Goal: Task Accomplishment & Management: Complete application form

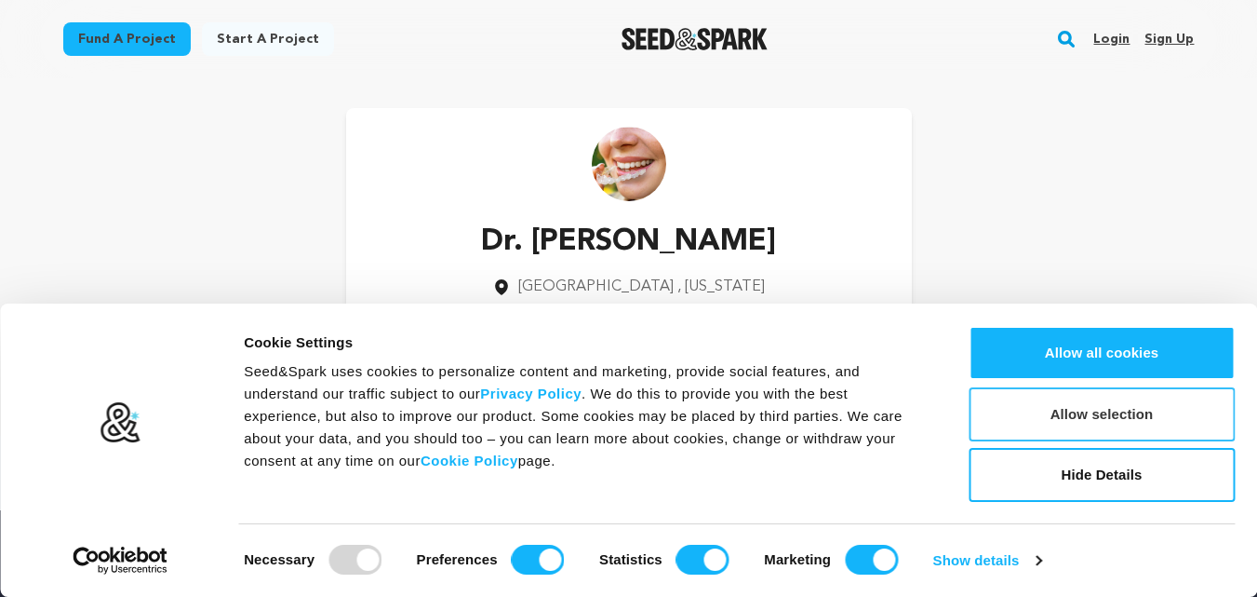
click at [1081, 421] on button "Allow selection" at bounding box center [1102, 414] width 266 height 54
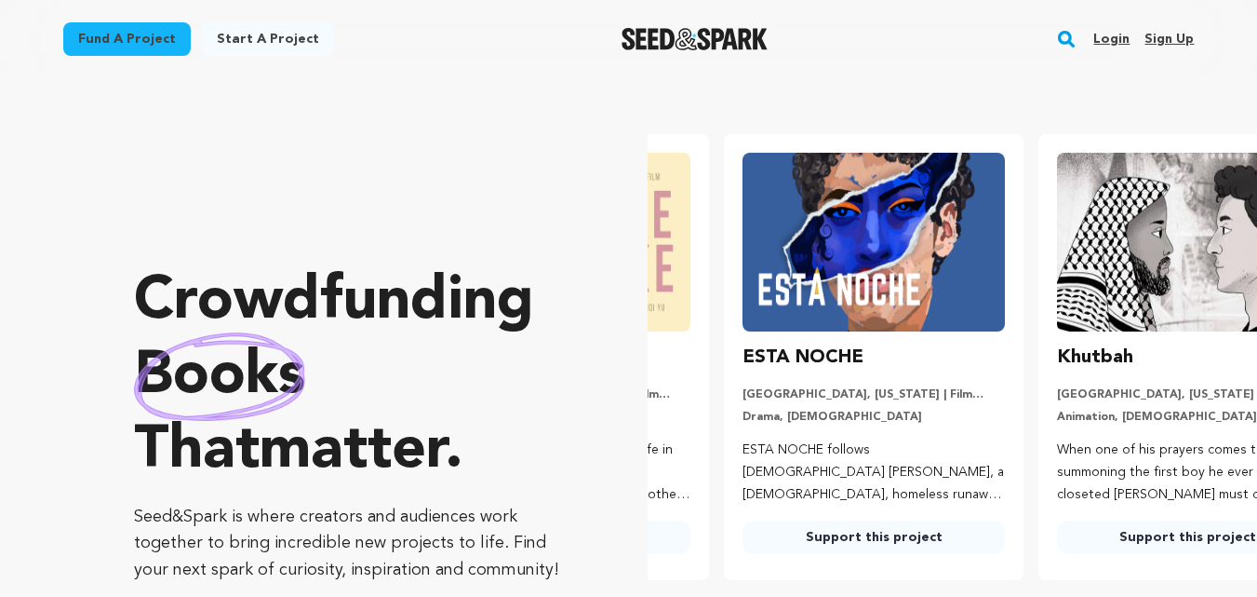
scroll to position [0, 329]
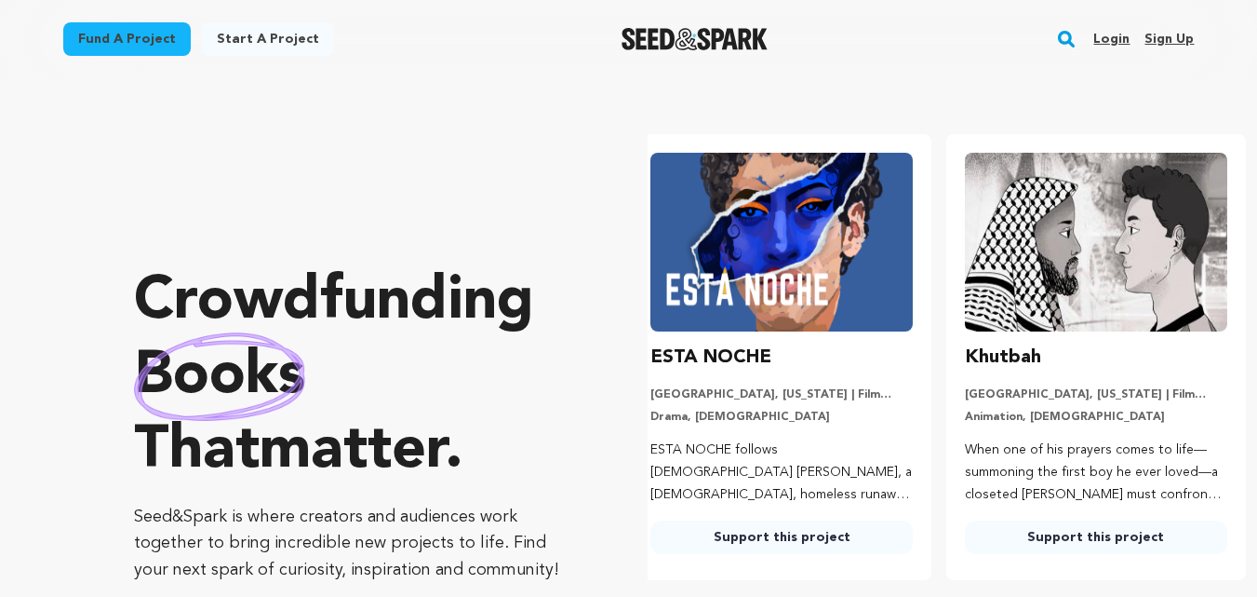
click at [1163, 34] on link "Sign up" at bounding box center [1169, 39] width 49 height 30
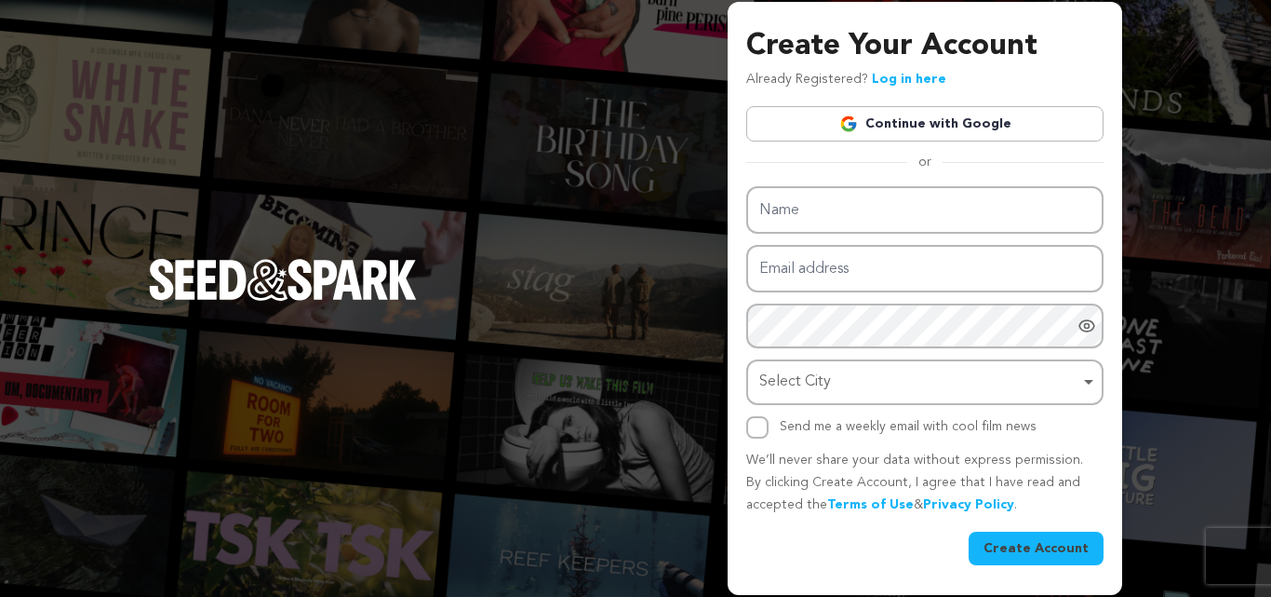
click at [940, 122] on link "Continue with Google" at bounding box center [924, 123] width 357 height 35
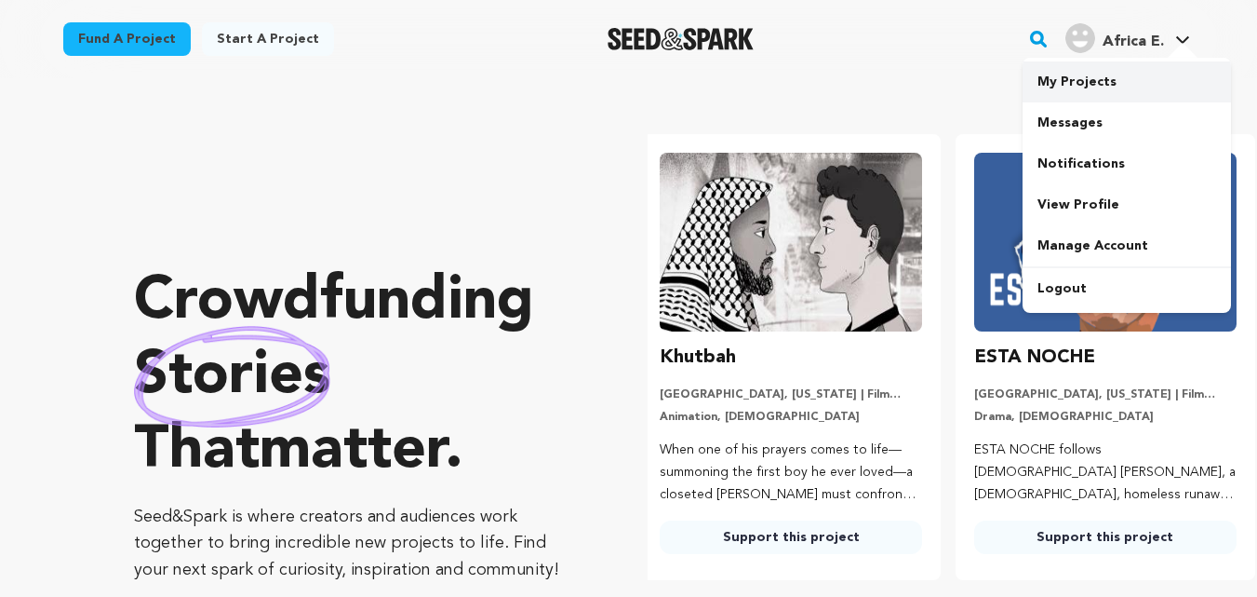
scroll to position [0, 329]
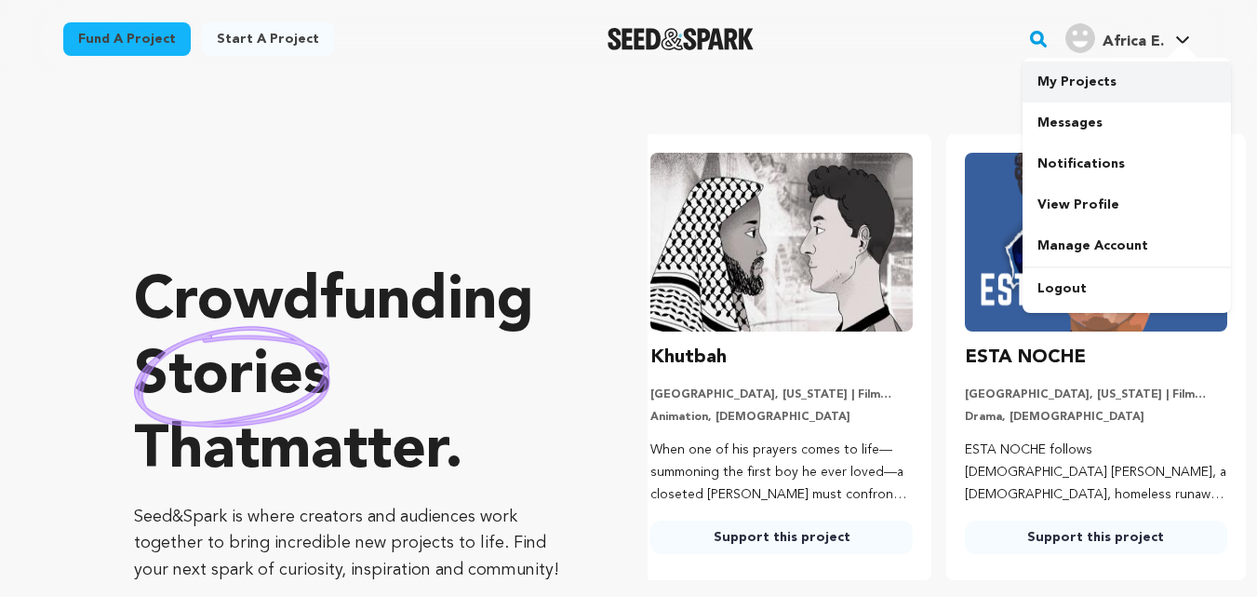
click at [1096, 92] on link "My Projects" at bounding box center [1127, 81] width 208 height 41
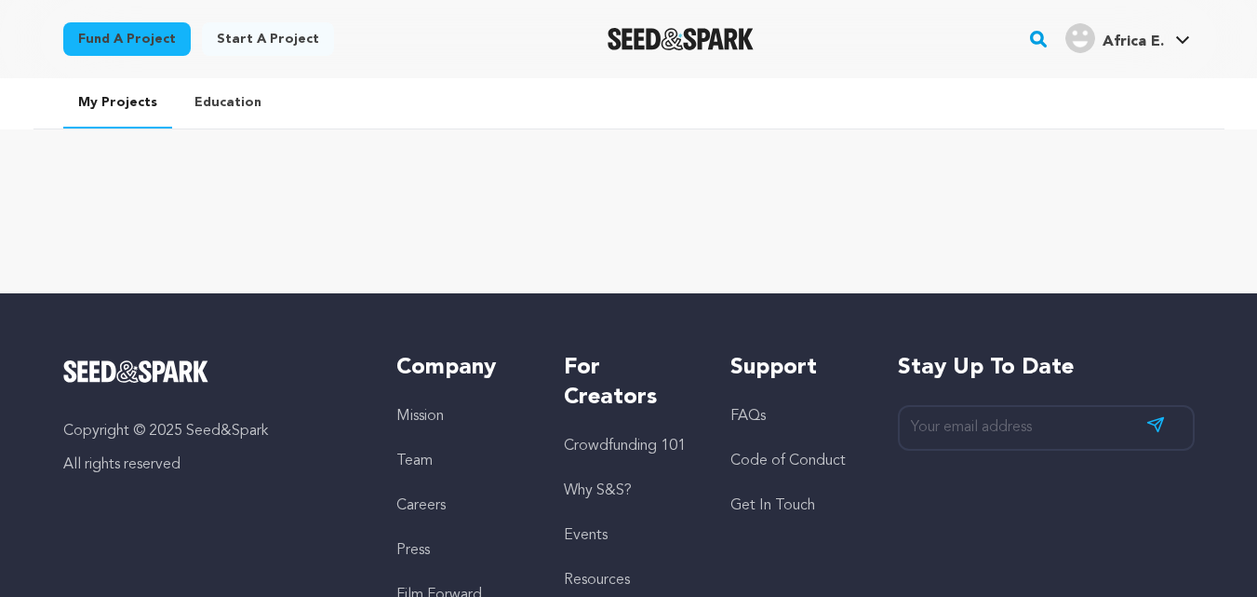
click at [252, 40] on link "Start a project" at bounding box center [268, 39] width 132 height 34
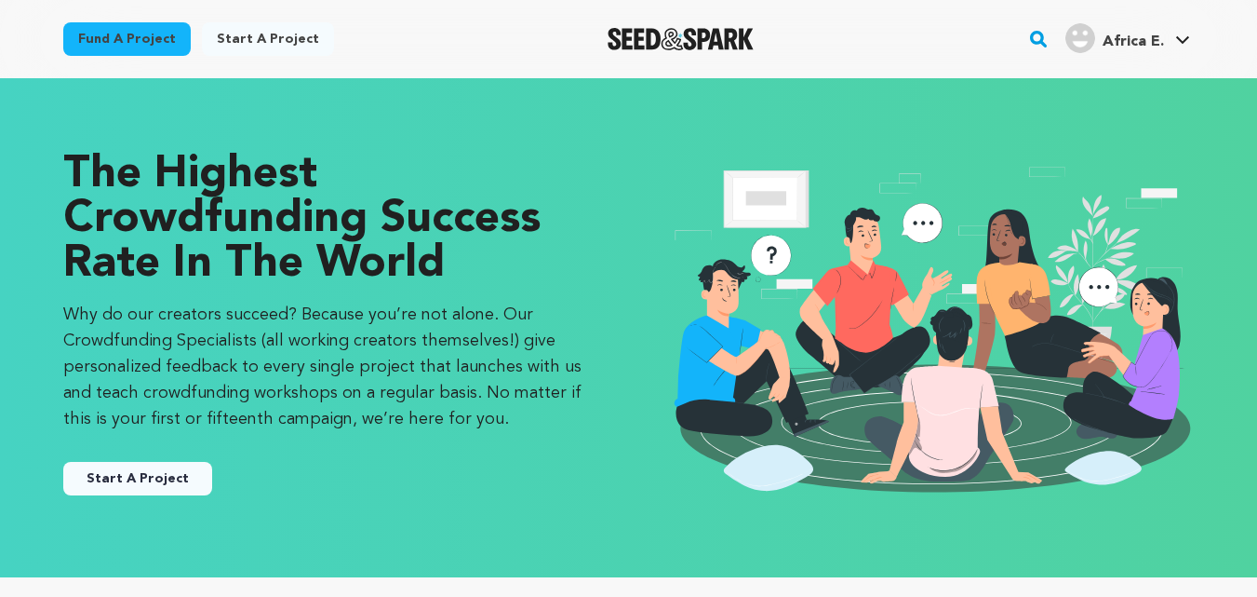
click at [155, 483] on button "Start A Project" at bounding box center [137, 479] width 149 height 34
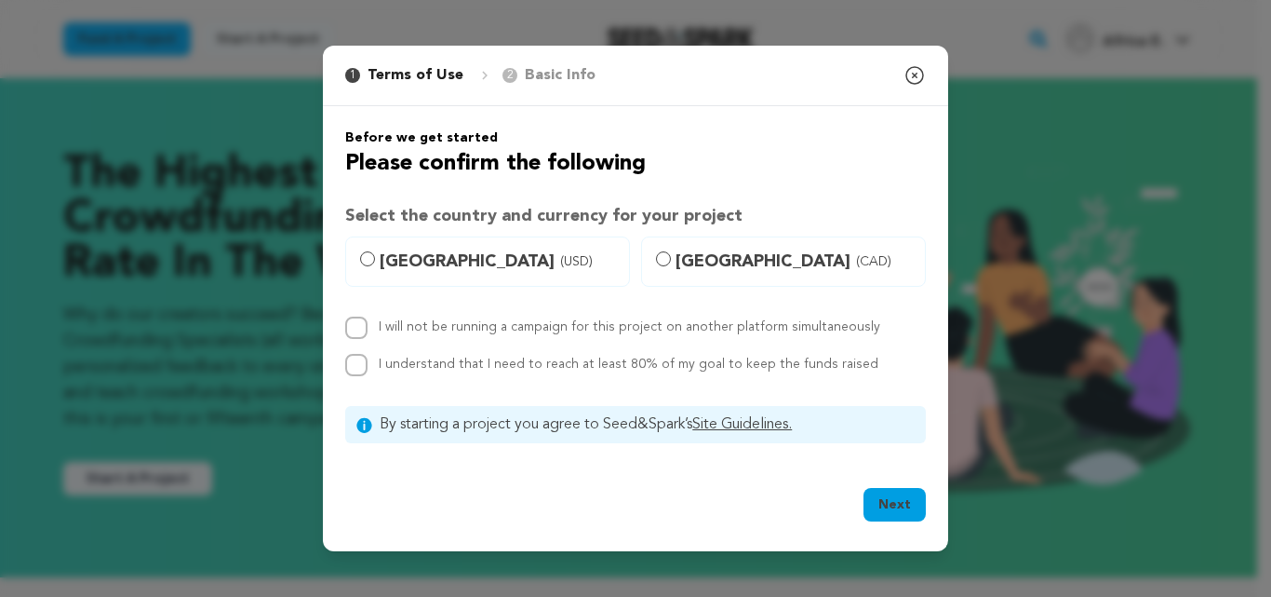
click at [358, 249] on label "[GEOGRAPHIC_DATA] (USD)" at bounding box center [487, 261] width 285 height 50
click at [360, 251] on input "[GEOGRAPHIC_DATA] (USD)" at bounding box center [367, 258] width 15 height 15
radio input "true"
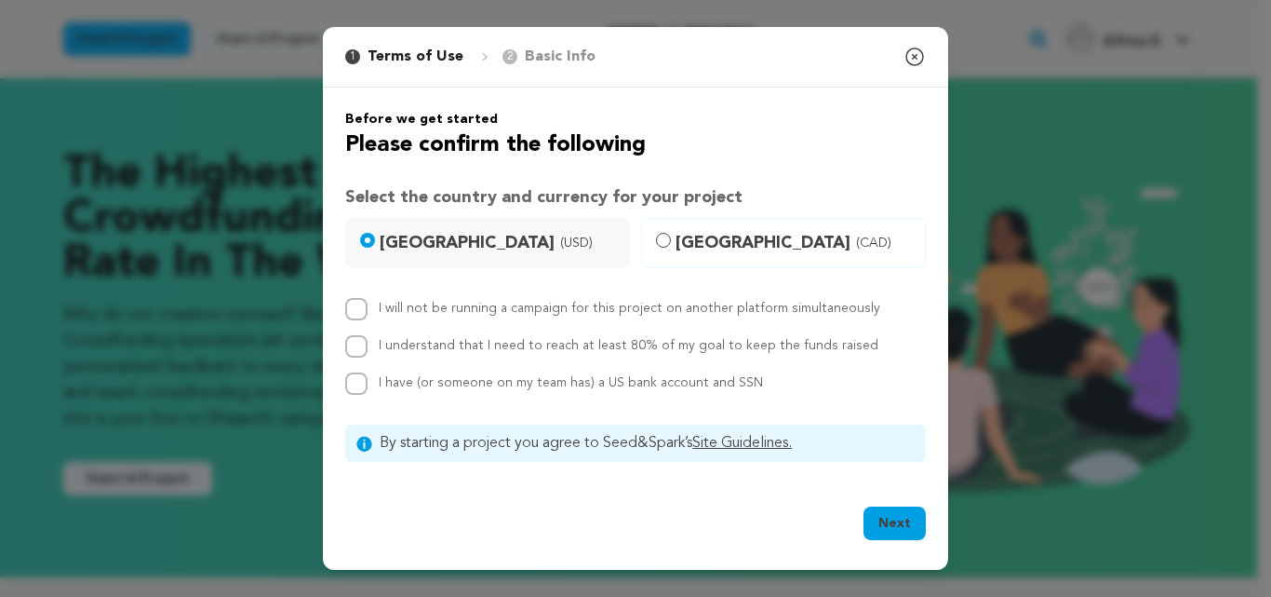
click at [328, 316] on div "Before we get started Please confirm the following Select the country and curre…" at bounding box center [635, 285] width 625 height 397
click at [356, 311] on input "I will not be running a campaign for this project on another platform simultane…" at bounding box center [356, 309] width 22 height 22
checkbox input "true"
click at [353, 352] on input "I understand that I need to reach at least 80% of my goal to keep the funds rai…" at bounding box center [356, 346] width 22 height 22
checkbox input "true"
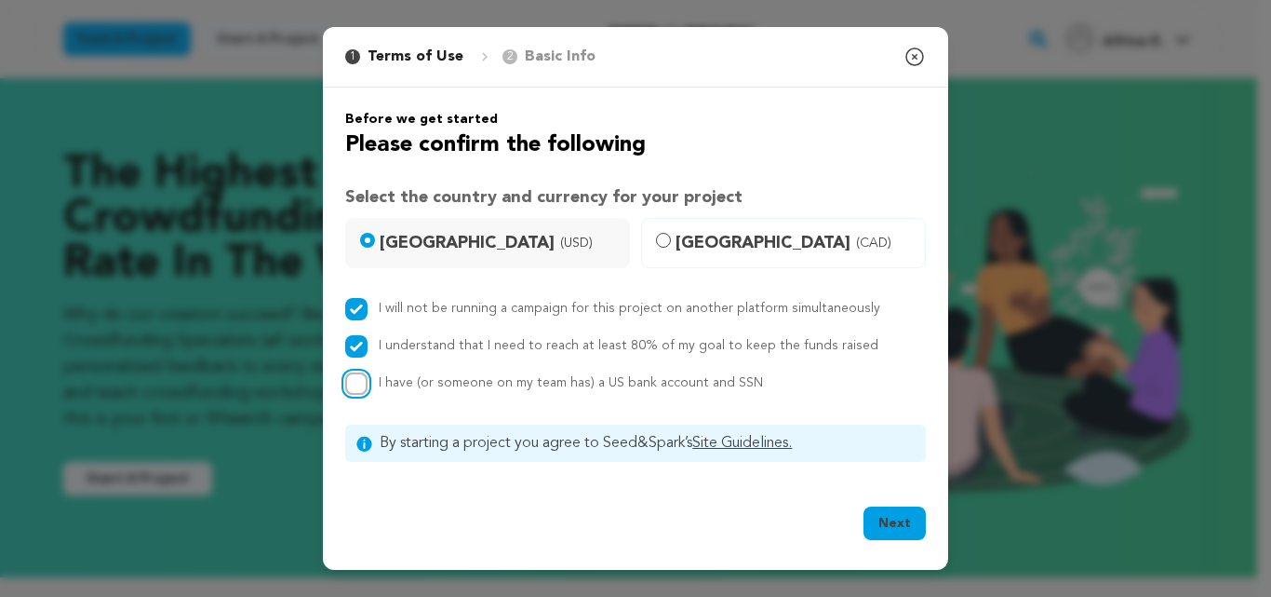
click at [360, 383] on input "I have (or someone on my team has) a US bank account and SSN" at bounding box center [356, 383] width 22 height 22
checkbox input "true"
click at [904, 531] on button "Next" at bounding box center [895, 523] width 62 height 34
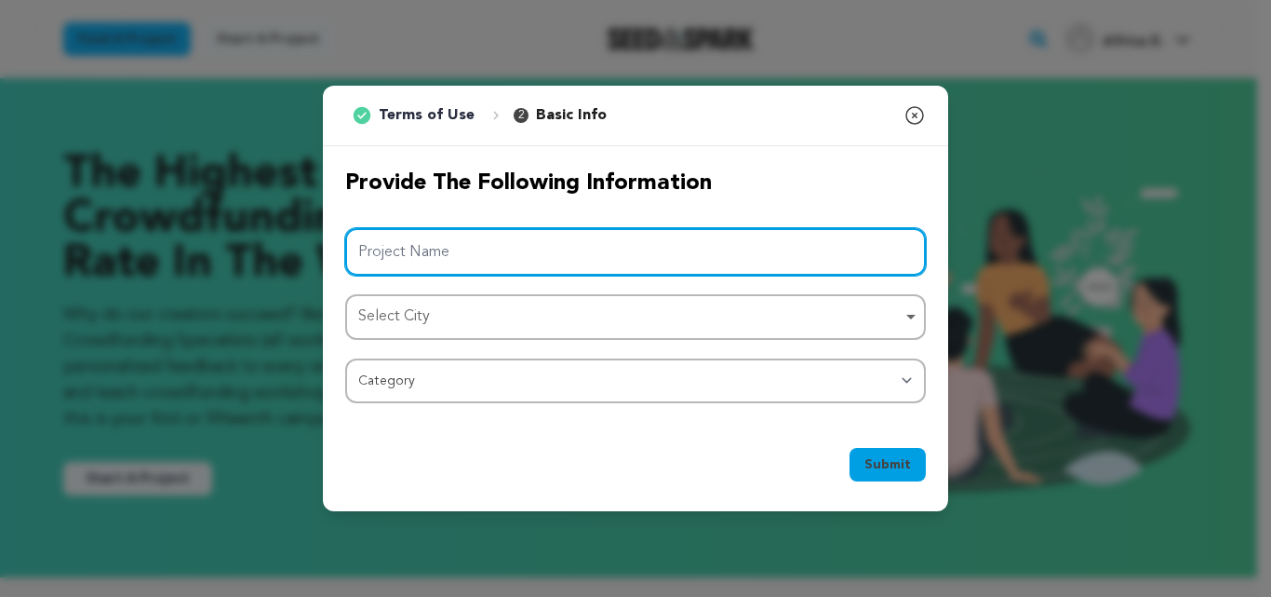
click at [531, 239] on input "Project Name" at bounding box center [635, 251] width 581 height 47
type input "epic africa"
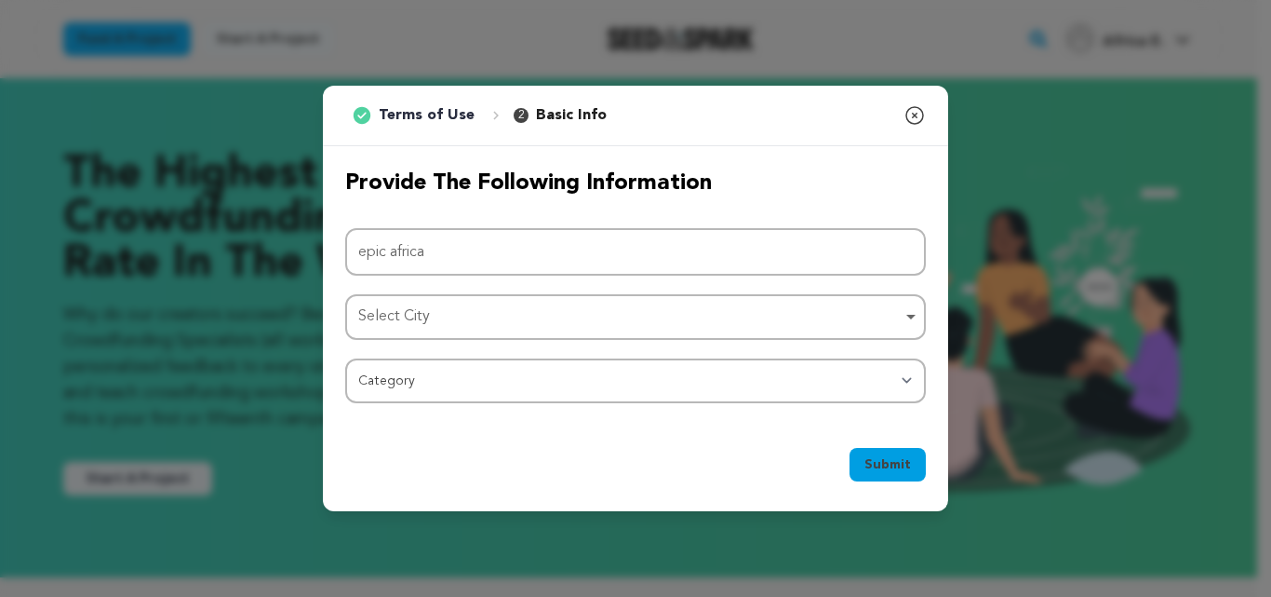
click at [520, 342] on div "Project Name epic africa Select City Select City Remove item Select City Catego…" at bounding box center [635, 315] width 581 height 175
click at [527, 334] on div "Select City Select City Remove item" at bounding box center [635, 317] width 581 height 46
click at [540, 291] on div "Project Name epic africa Select City Select City Remove item Select City Catego…" at bounding box center [635, 315] width 581 height 175
click at [553, 312] on div "Select City Remove item" at bounding box center [630, 316] width 544 height 27
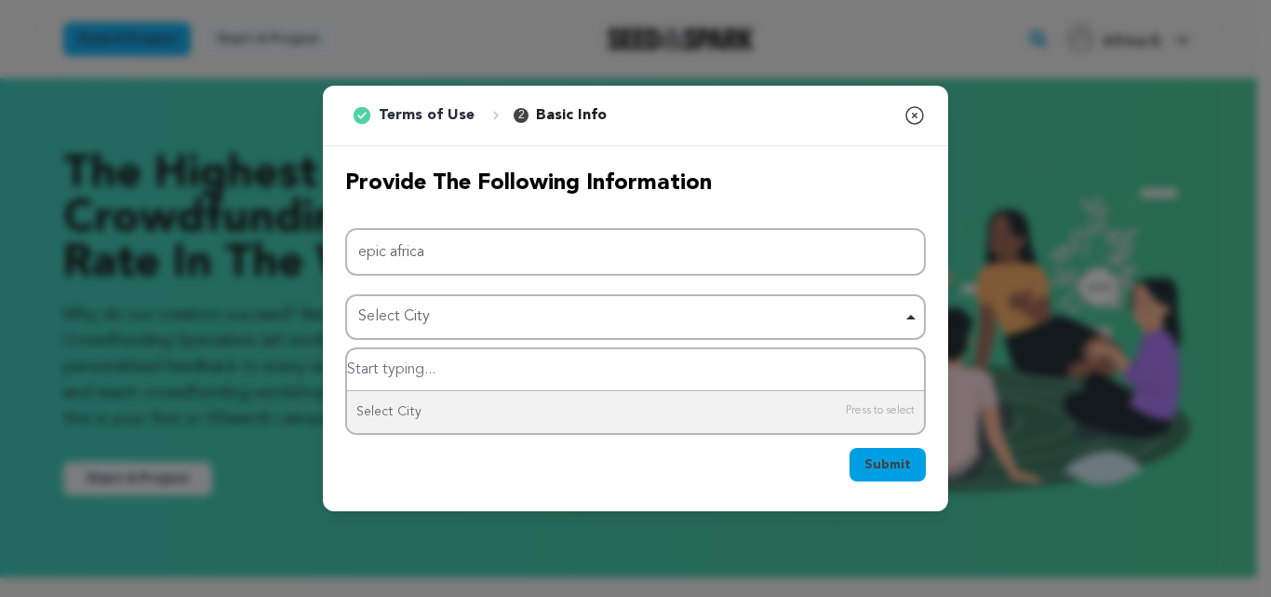
click at [553, 312] on div "Select City Remove item" at bounding box center [630, 316] width 544 height 27
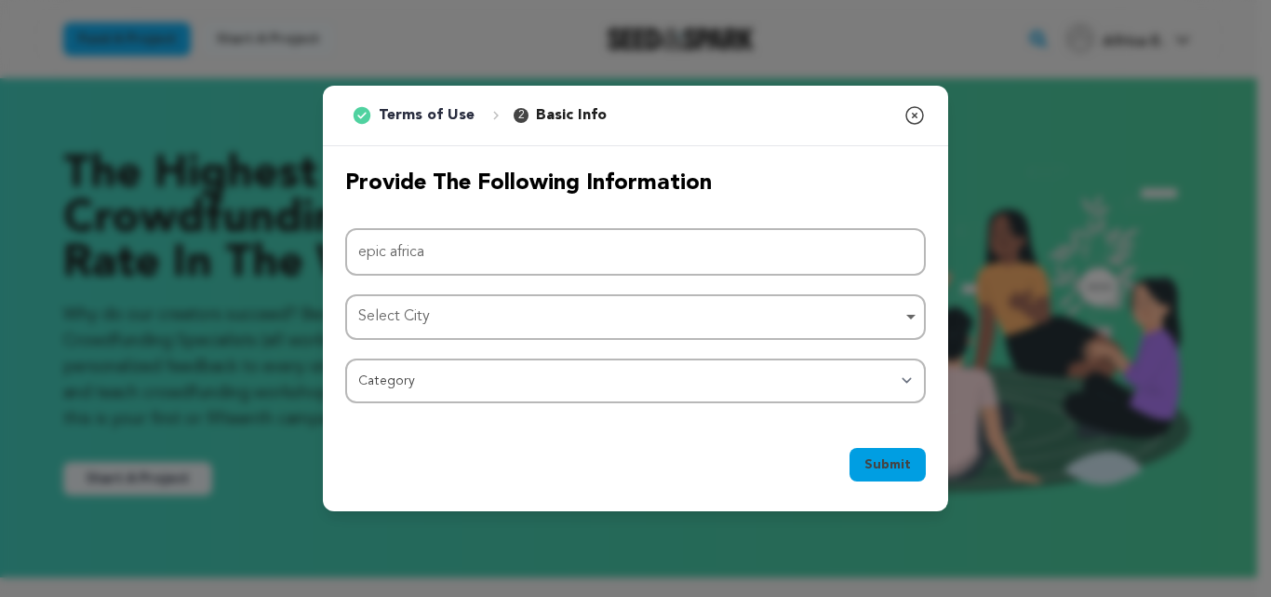
click at [518, 325] on div "Select City Remove item" at bounding box center [630, 316] width 544 height 27
click at [906, 130] on div "1 Terms of Use 2 Basic Info You started your project! Close modal" at bounding box center [635, 116] width 625 height 61
click at [912, 126] on icon "button" at bounding box center [915, 115] width 22 height 22
